Goal: Find contact information: Find contact information

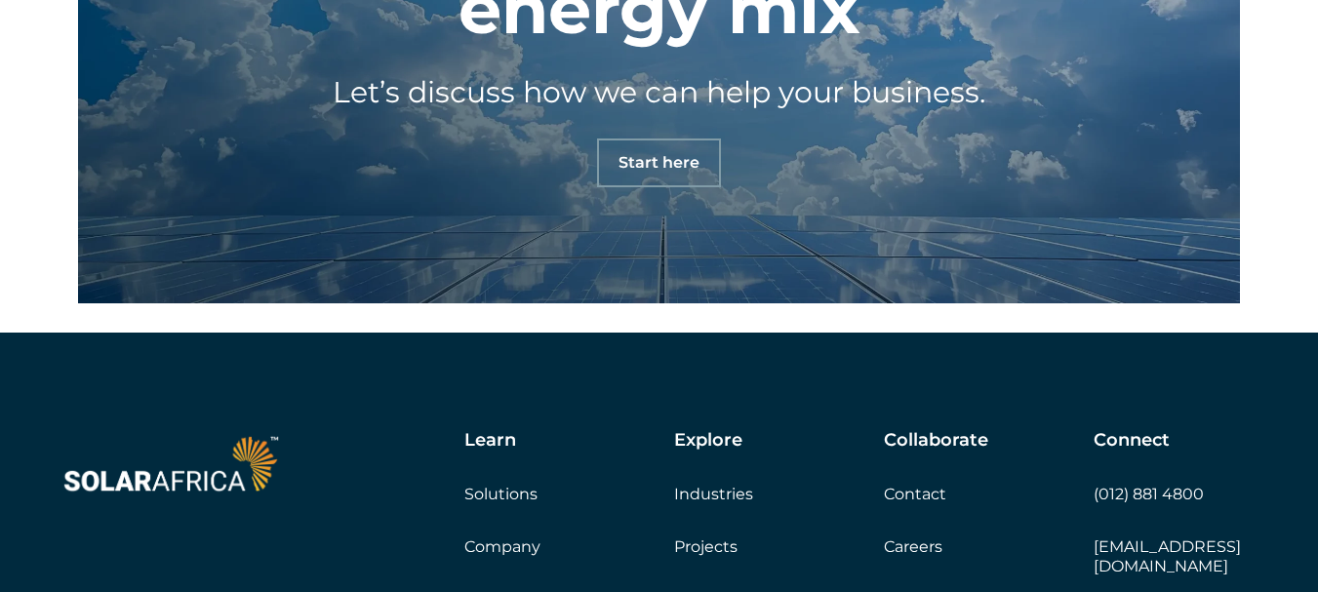
scroll to position [6437, 0]
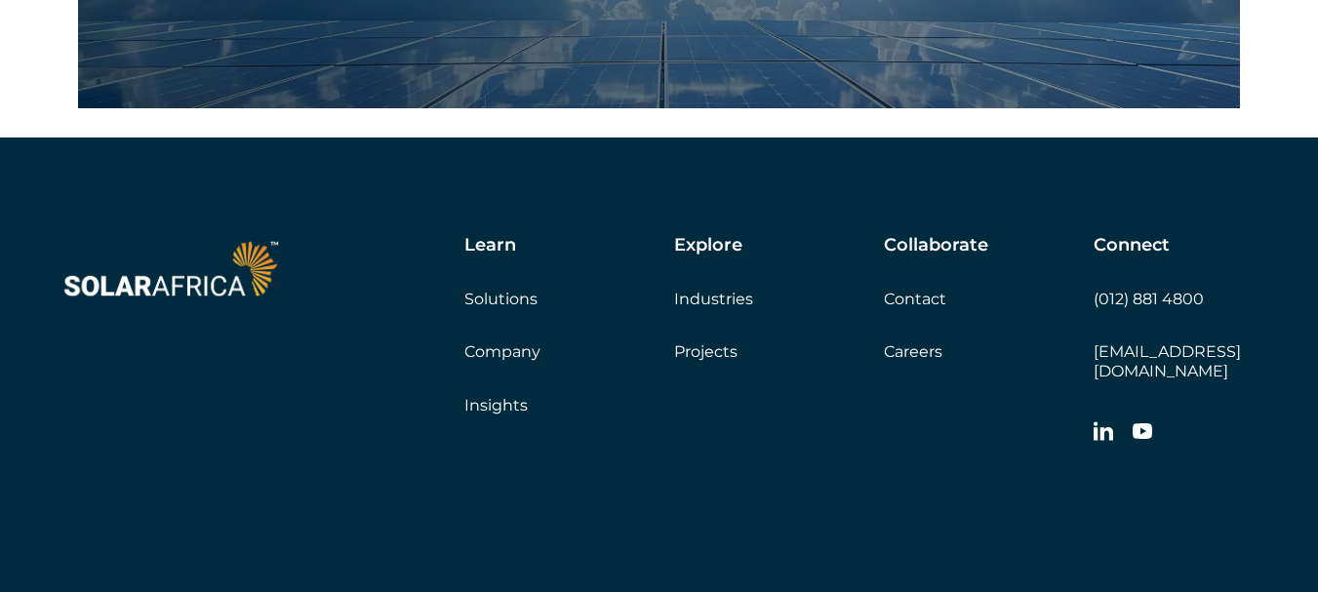
click at [907, 350] on link "Careers" at bounding box center [913, 351] width 59 height 19
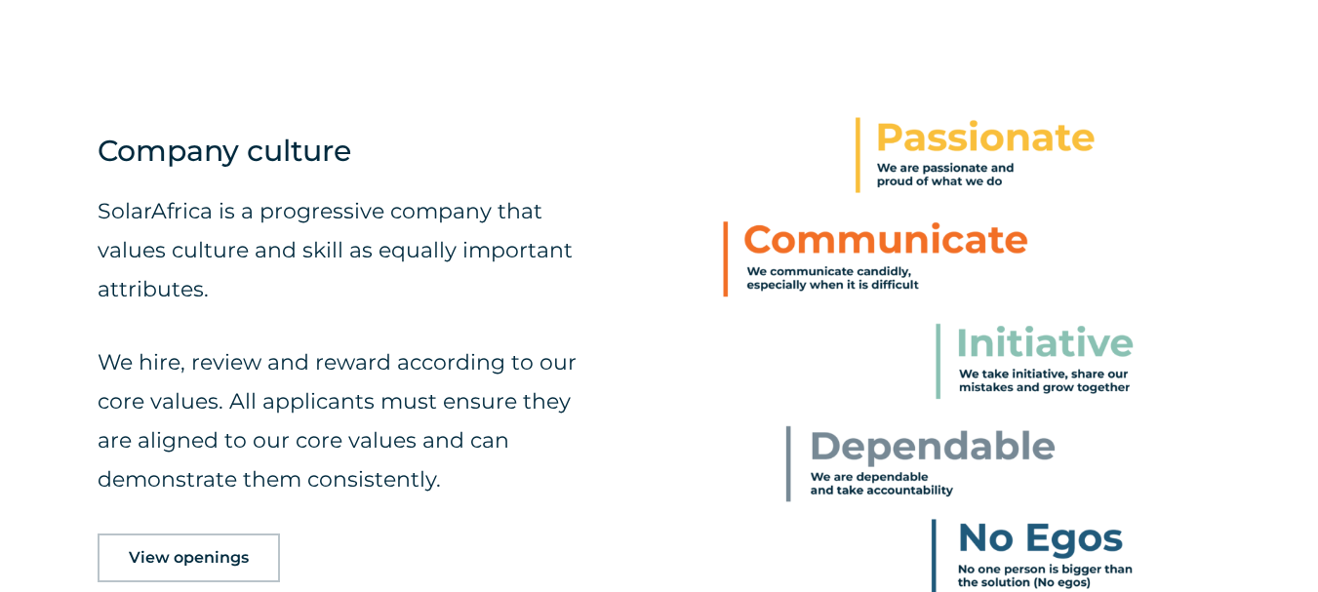
scroll to position [780, 0]
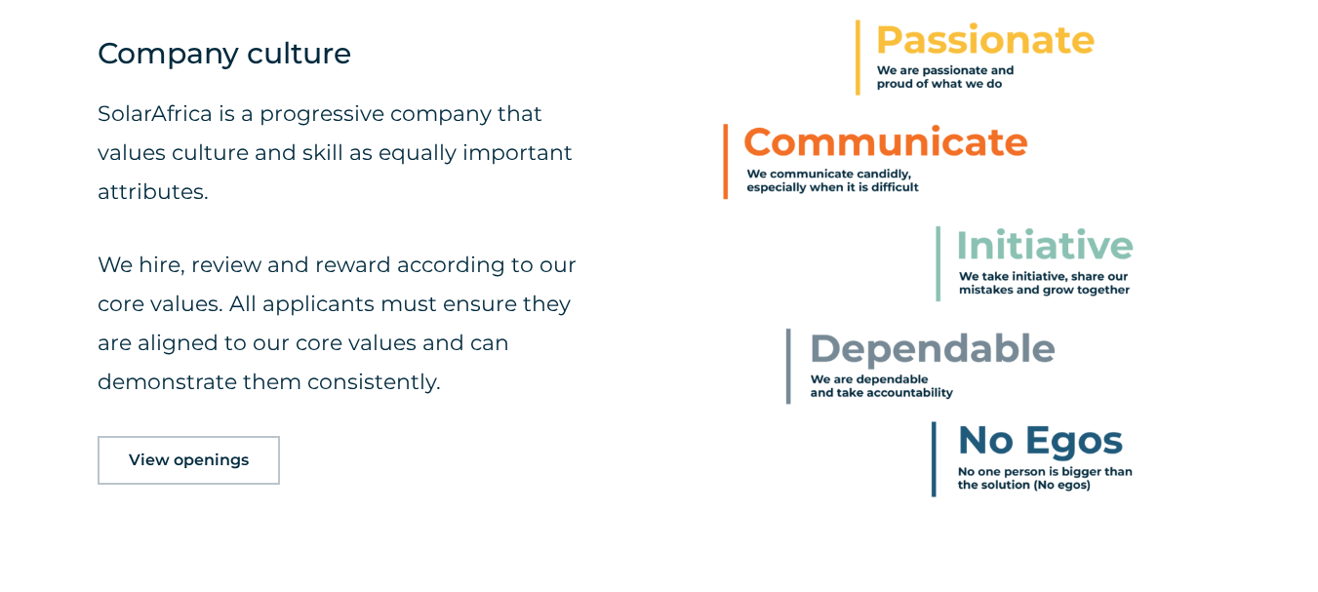
click at [196, 485] on link "View openings" at bounding box center [189, 460] width 182 height 49
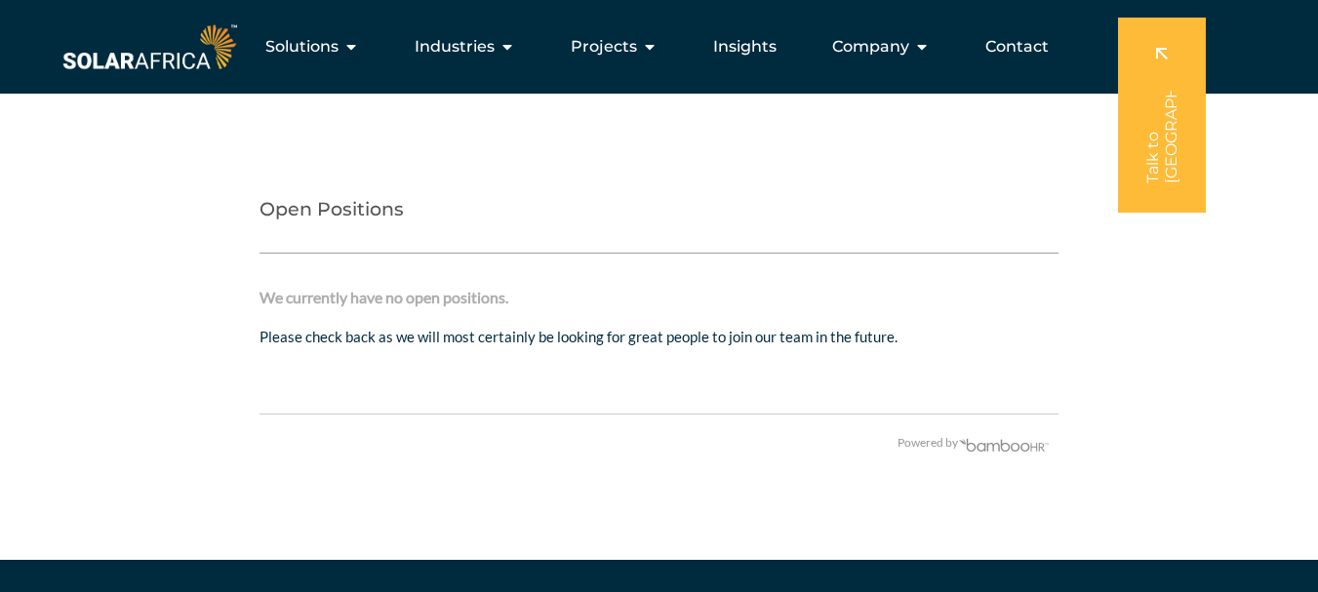
scroll to position [3661, 0]
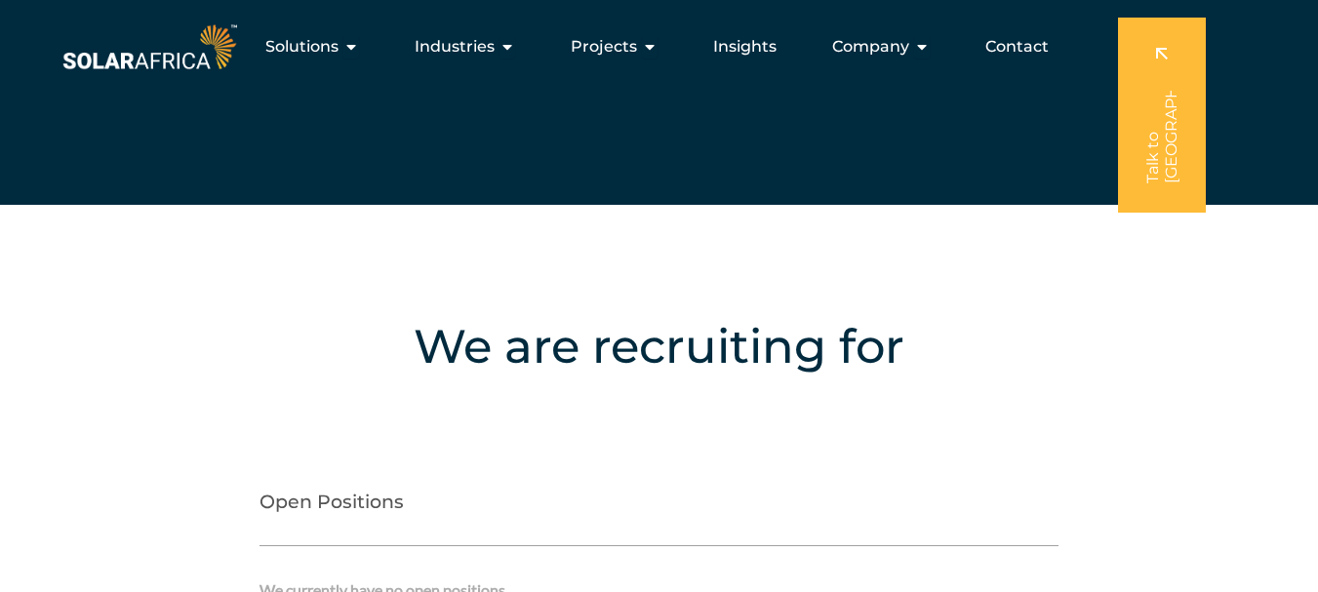
scroll to position [780, 0]
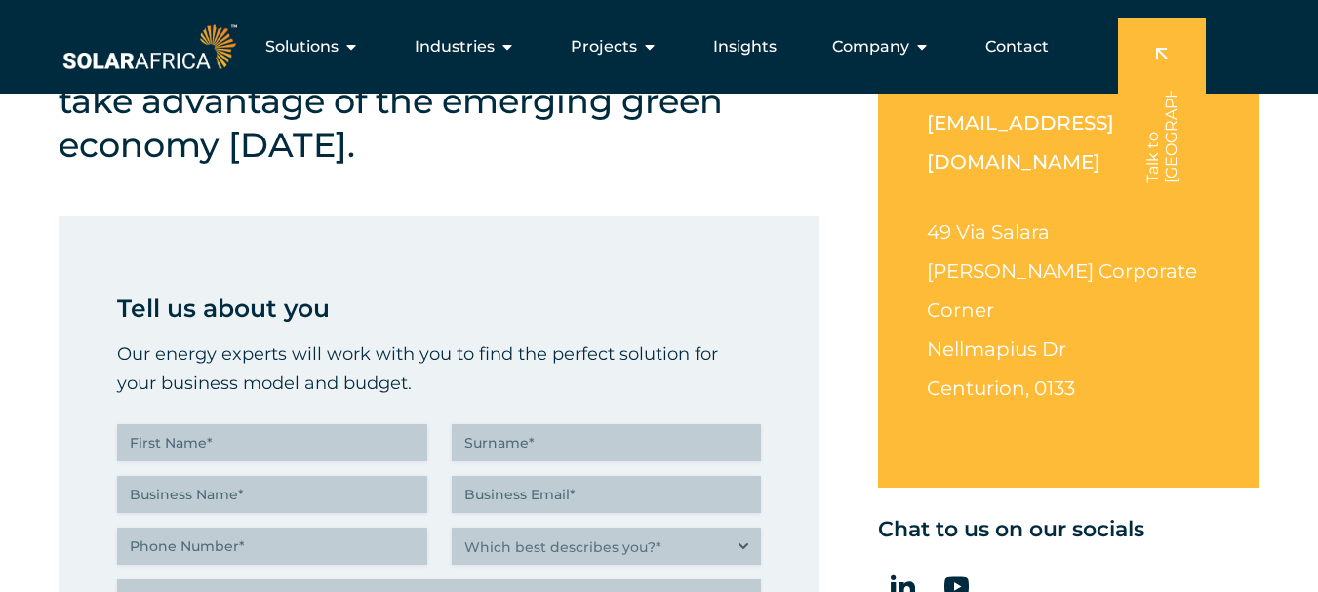
scroll to position [293, 0]
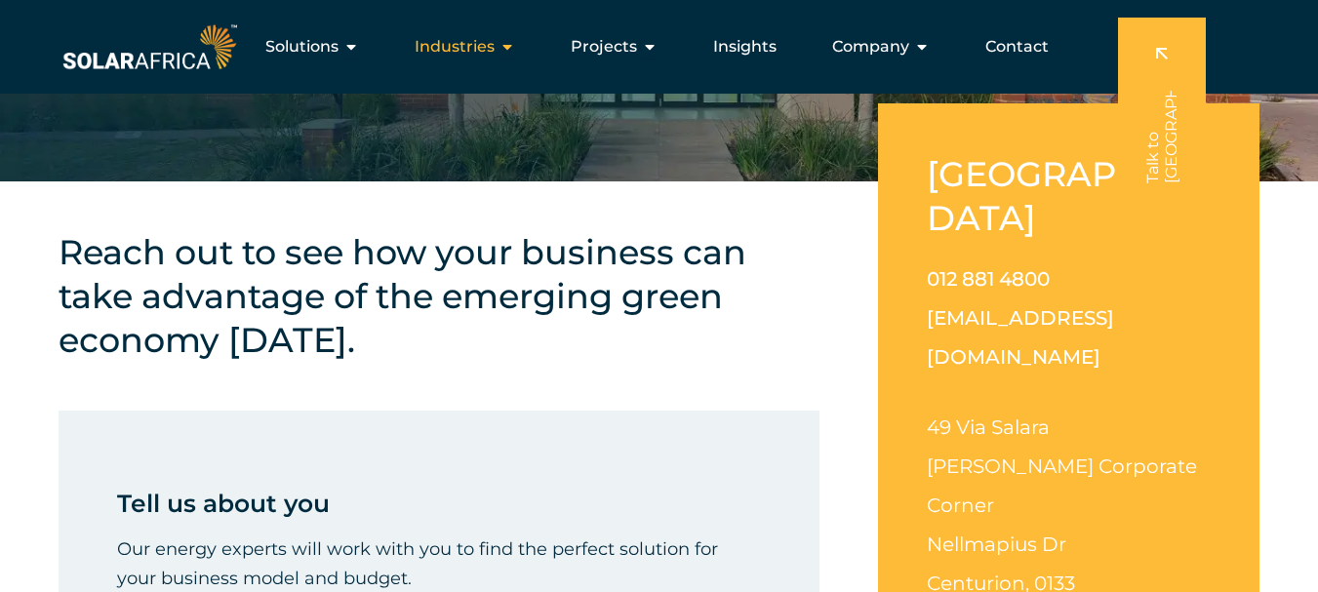
click at [457, 56] on span "Industries" at bounding box center [455, 46] width 80 height 23
click at [498, 44] on div "Industries Close Industries Open Industries" at bounding box center [465, 46] width 132 height 39
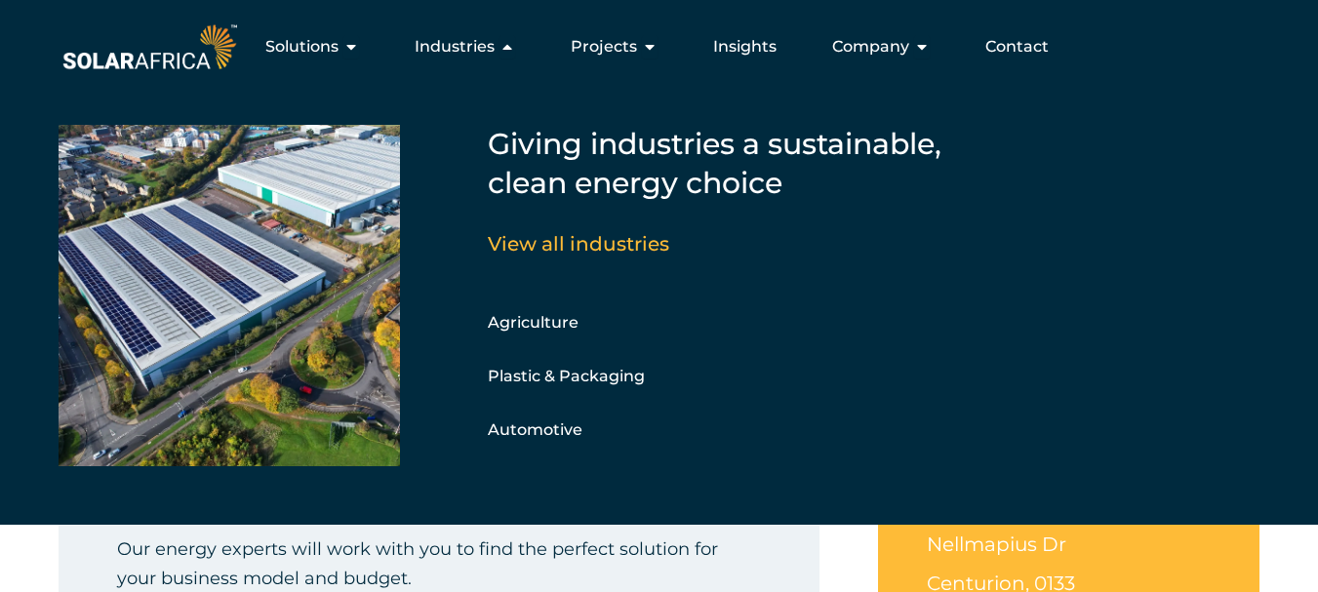
click at [299, 41] on span "Solutions" at bounding box center [301, 46] width 73 height 23
click at [300, 41] on span "Solutions" at bounding box center [301, 46] width 73 height 23
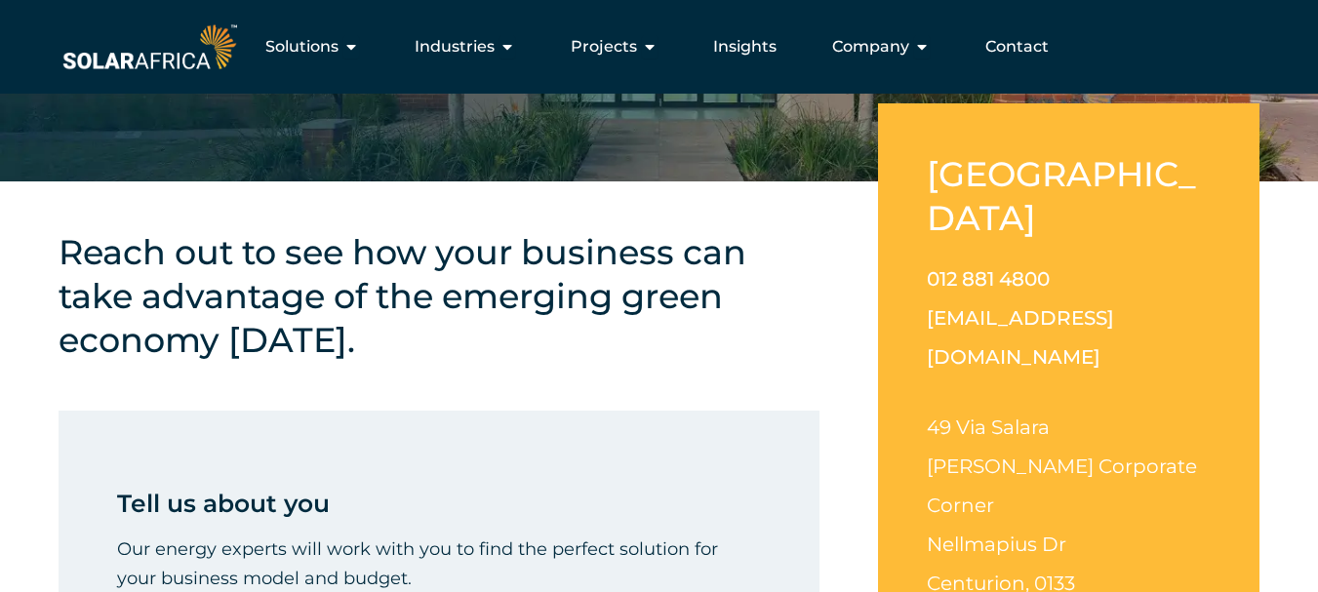
click at [966, 306] on link "[EMAIL_ADDRESS][DOMAIN_NAME]" at bounding box center [1020, 337] width 187 height 62
click at [1096, 306] on link "[EMAIL_ADDRESS][DOMAIN_NAME]" at bounding box center [1020, 337] width 187 height 62
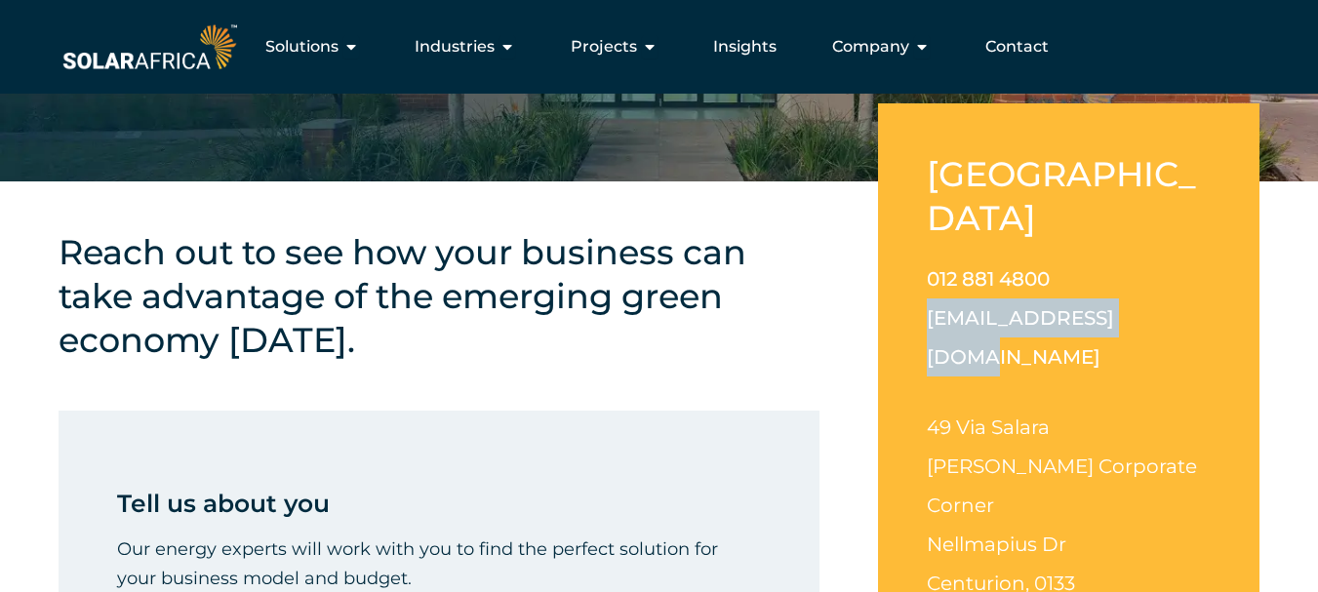
drag, startPoint x: 1140, startPoint y: 269, endPoint x: 926, endPoint y: 266, distance: 214.6
click at [926, 266] on div "South Africa 012 881 4800 info@solarafrica.com 49 Via Salara Irene Corporate Co…" at bounding box center [1068, 392] width 381 height 579
